Goal: Find specific page/section: Find specific page/section

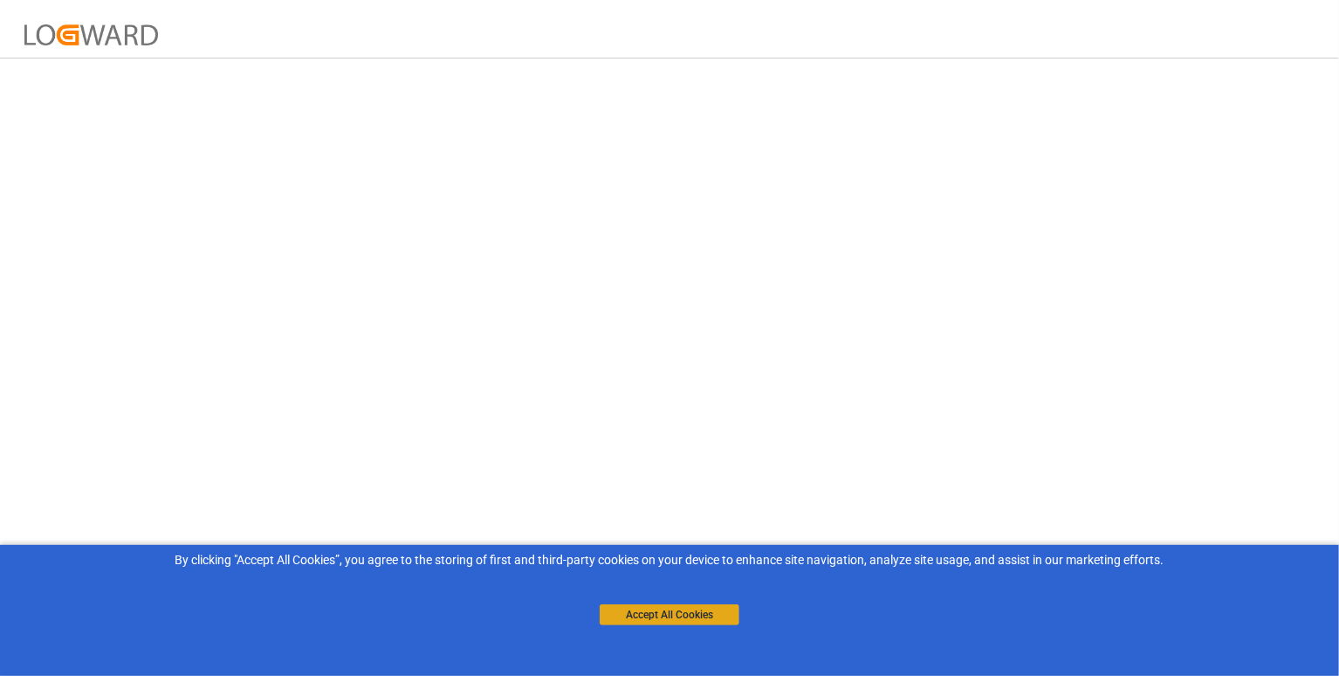
click at [659, 612] on button "Accept All Cookies" at bounding box center [670, 614] width 140 height 21
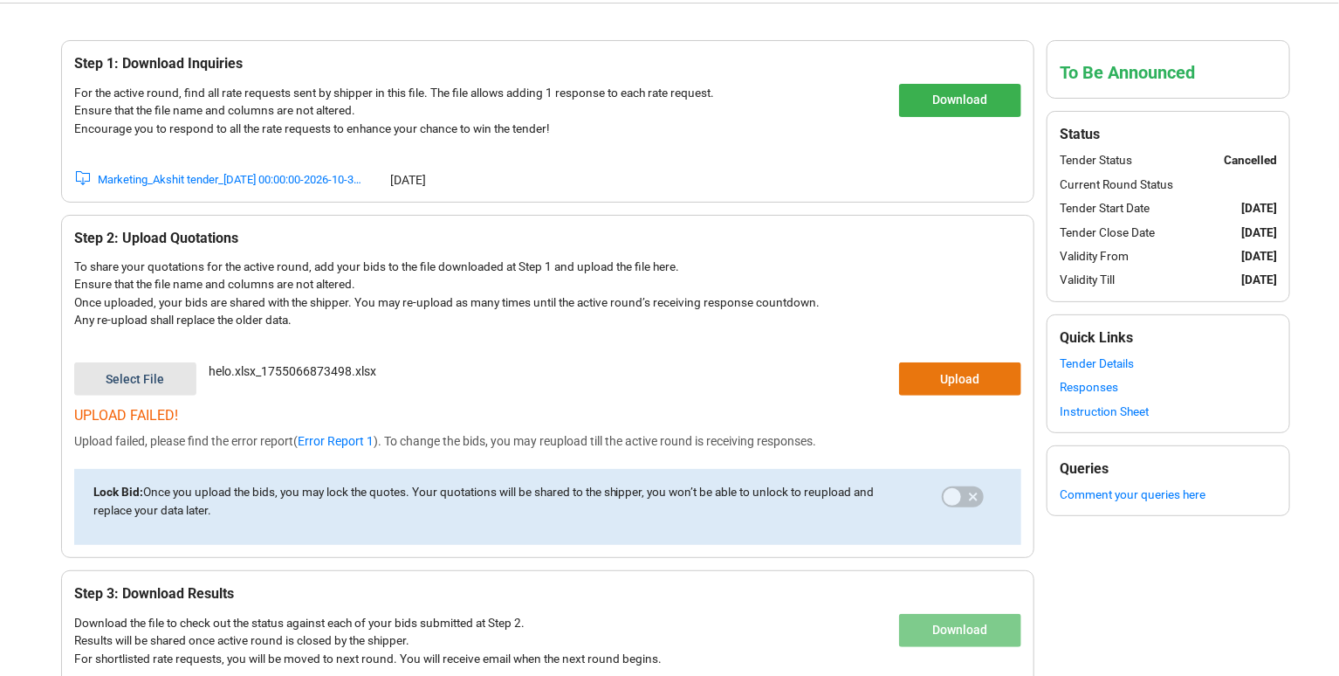
scroll to position [58, 0]
